Goal: Task Accomplishment & Management: Manage account settings

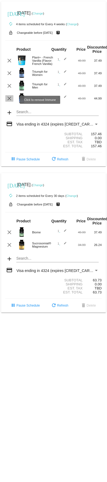
click at [9, 99] on mat-icon "clear" at bounding box center [9, 98] width 6 height 6
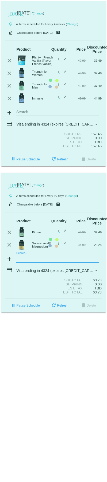
click at [25, 263] on mat-card "[DATE] [DATE] ( Change ) autorenew 2 items scheduled for Every 30 days ( Change…" at bounding box center [53, 243] width 105 height 140
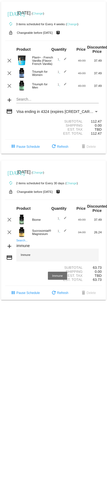
type input "immune"
click at [28, 259] on div "Immune" at bounding box center [57, 254] width 82 height 13
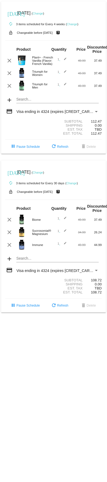
click at [43, 14] on link "Change" at bounding box center [38, 13] width 10 height 3
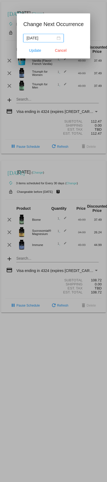
click at [58, 37] on div "[DATE]" at bounding box center [44, 38] width 34 height 6
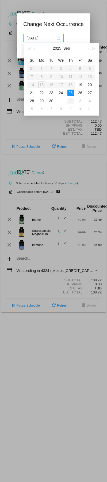
click at [70, 99] on div "2" at bounding box center [71, 101] width 6 height 6
type input "[DATE]"
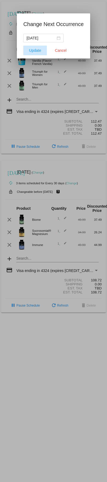
click at [33, 50] on span "Update" at bounding box center [35, 50] width 12 height 4
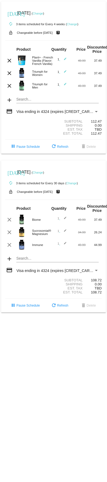
click at [43, 14] on link "Change" at bounding box center [38, 13] width 10 height 3
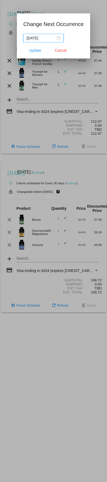
click at [57, 38] on div "[DATE]" at bounding box center [44, 38] width 34 height 6
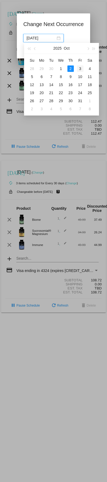
click at [80, 69] on div "3" at bounding box center [80, 68] width 6 height 6
type input "[DATE]"
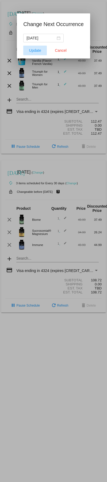
click at [37, 50] on span "Update" at bounding box center [35, 50] width 12 height 4
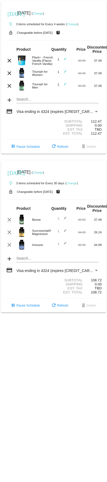
click at [43, 12] on link "Change" at bounding box center [38, 13] width 10 height 3
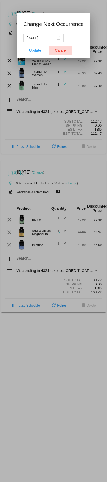
click at [63, 49] on span "Cancel" at bounding box center [61, 50] width 12 height 4
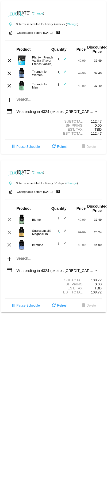
click at [43, 13] on link "Change" at bounding box center [38, 13] width 10 height 3
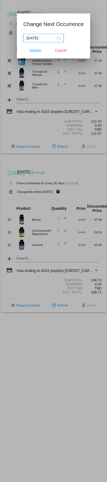
click at [58, 37] on div "[DATE]" at bounding box center [44, 38] width 34 height 6
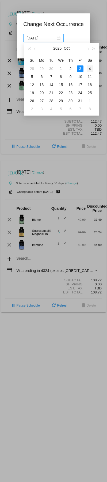
click at [89, 68] on div "4" at bounding box center [90, 68] width 6 height 6
type input "[DATE]"
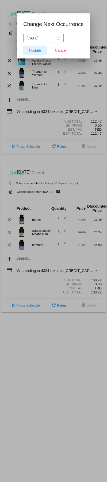
click at [38, 51] on span "Update" at bounding box center [35, 50] width 12 height 4
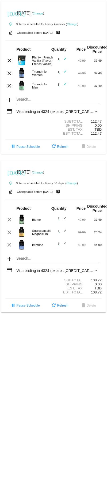
click at [43, 174] on link "Change" at bounding box center [38, 172] width 10 height 3
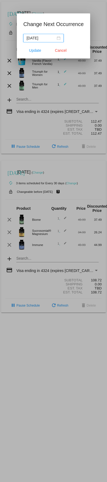
click at [59, 36] on div "[DATE]" at bounding box center [44, 38] width 34 height 6
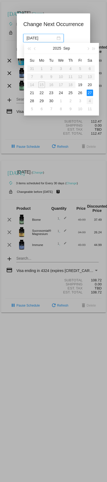
click at [89, 100] on div "4" at bounding box center [90, 101] width 6 height 6
type input "[DATE]"
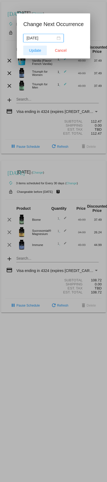
click at [37, 51] on span "Update" at bounding box center [35, 50] width 12 height 4
